Goal: Obtain resource: Download file/media

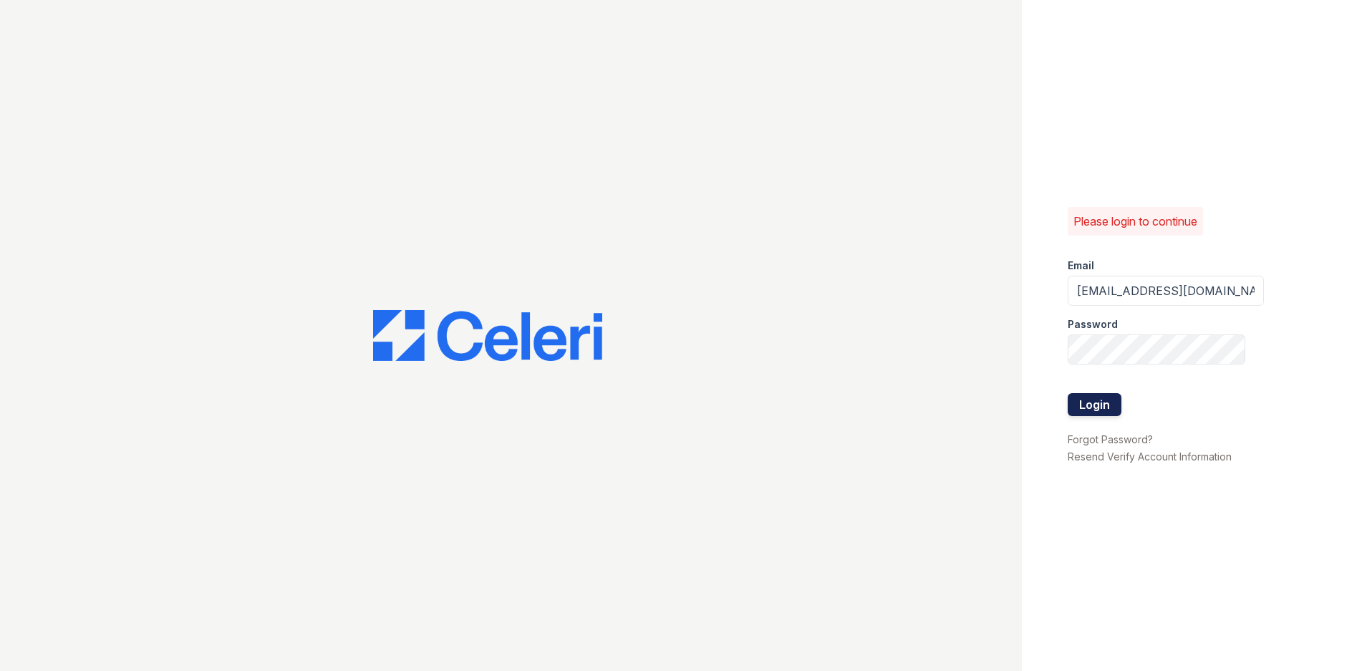
click at [1080, 395] on button "Login" at bounding box center [1095, 404] width 54 height 23
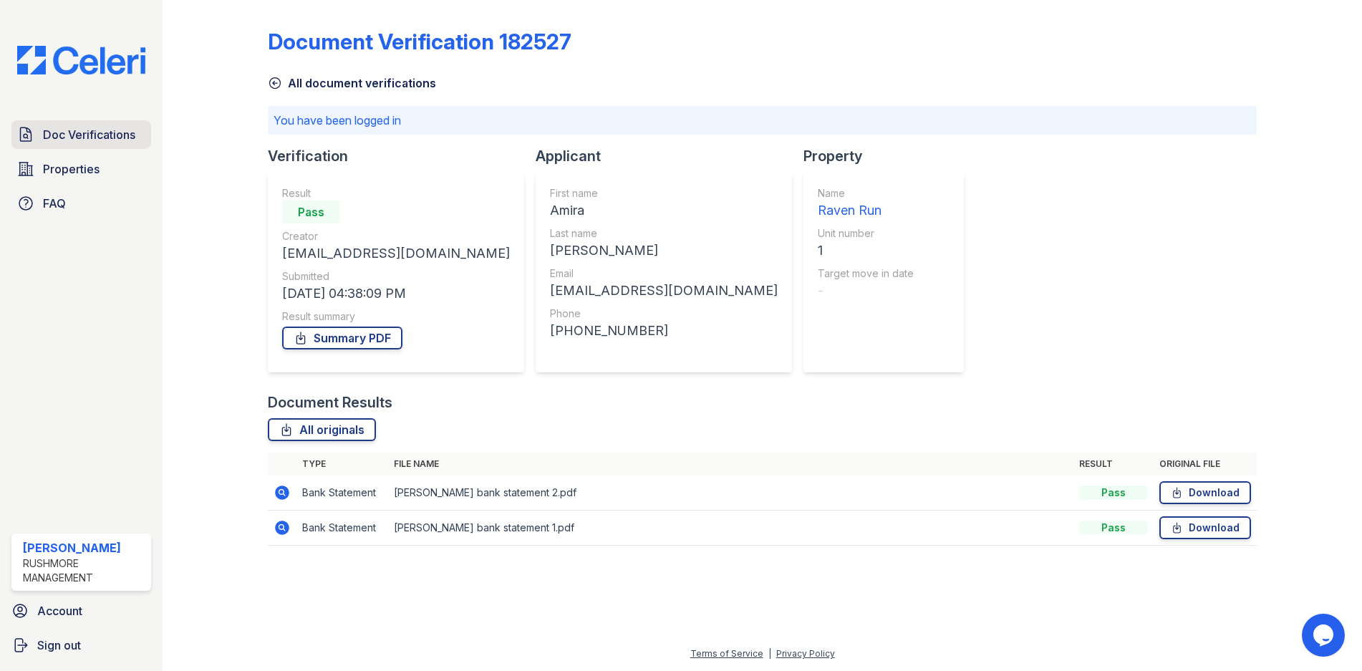
click at [122, 146] on link "Doc Verifications" at bounding box center [81, 134] width 140 height 29
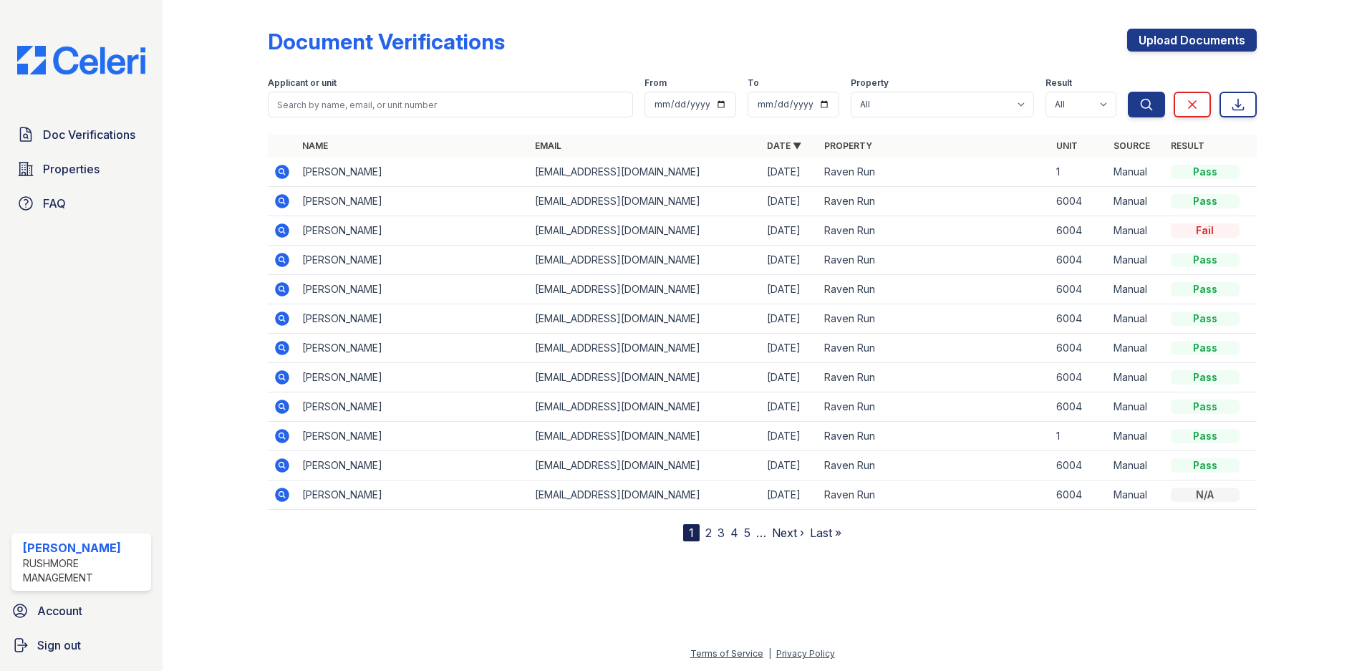
click at [286, 201] on icon at bounding box center [283, 201] width 14 height 14
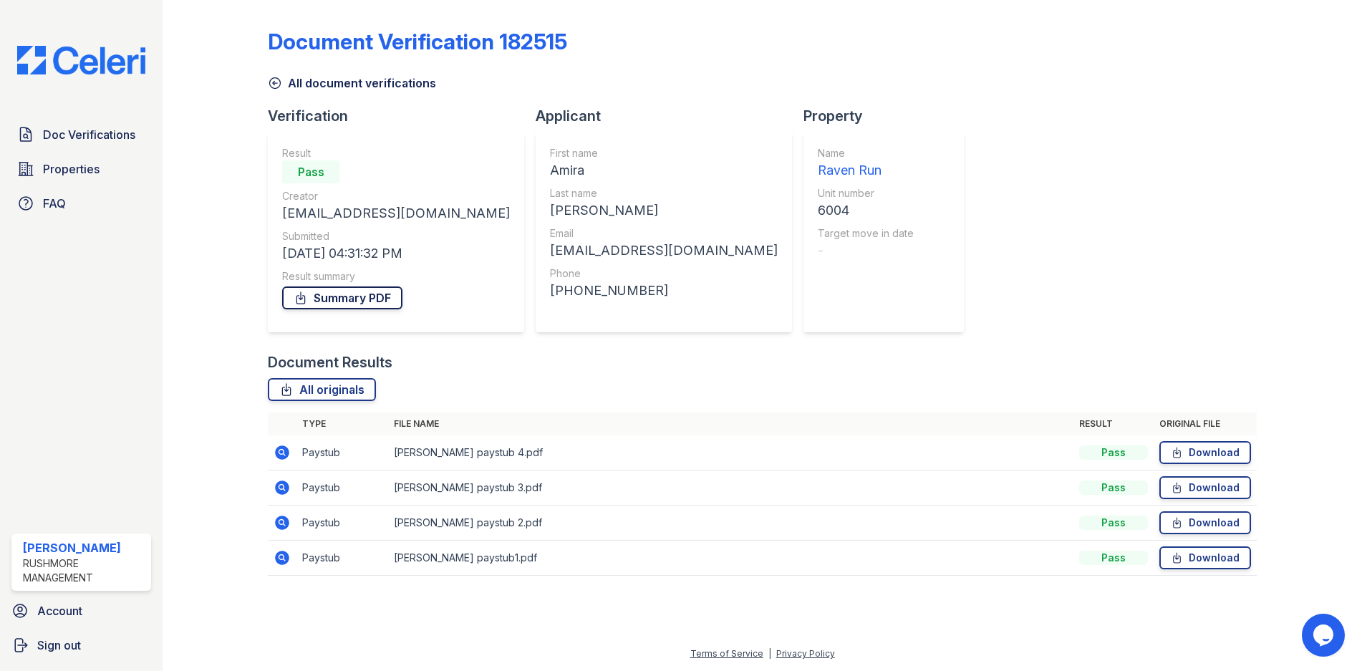
click at [382, 301] on link "Summary PDF" at bounding box center [342, 297] width 120 height 23
